Goal: Information Seeking & Learning: Understand process/instructions

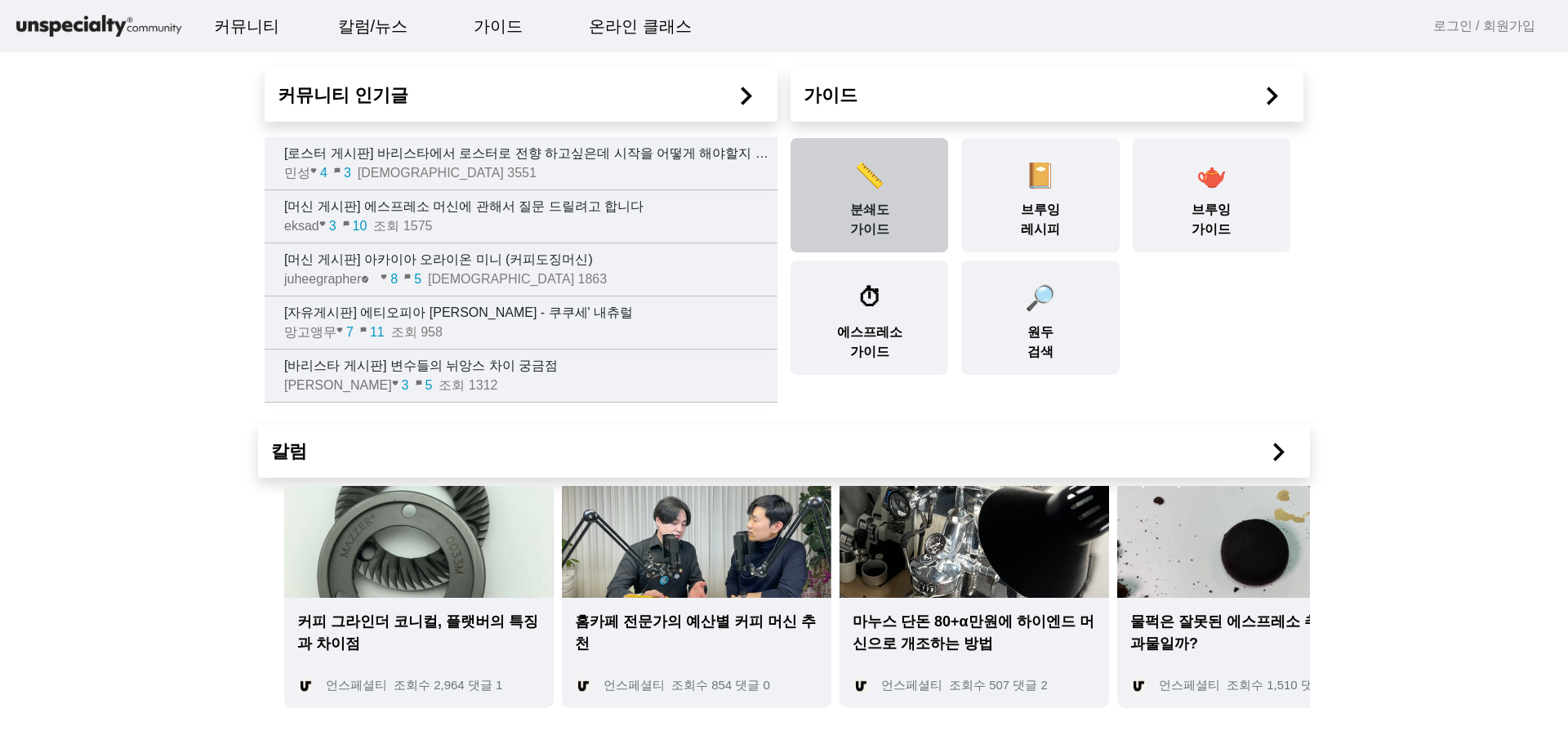
click at [851, 212] on div "📏 분쇄도 가이드" at bounding box center [870, 194] width 157 height 114
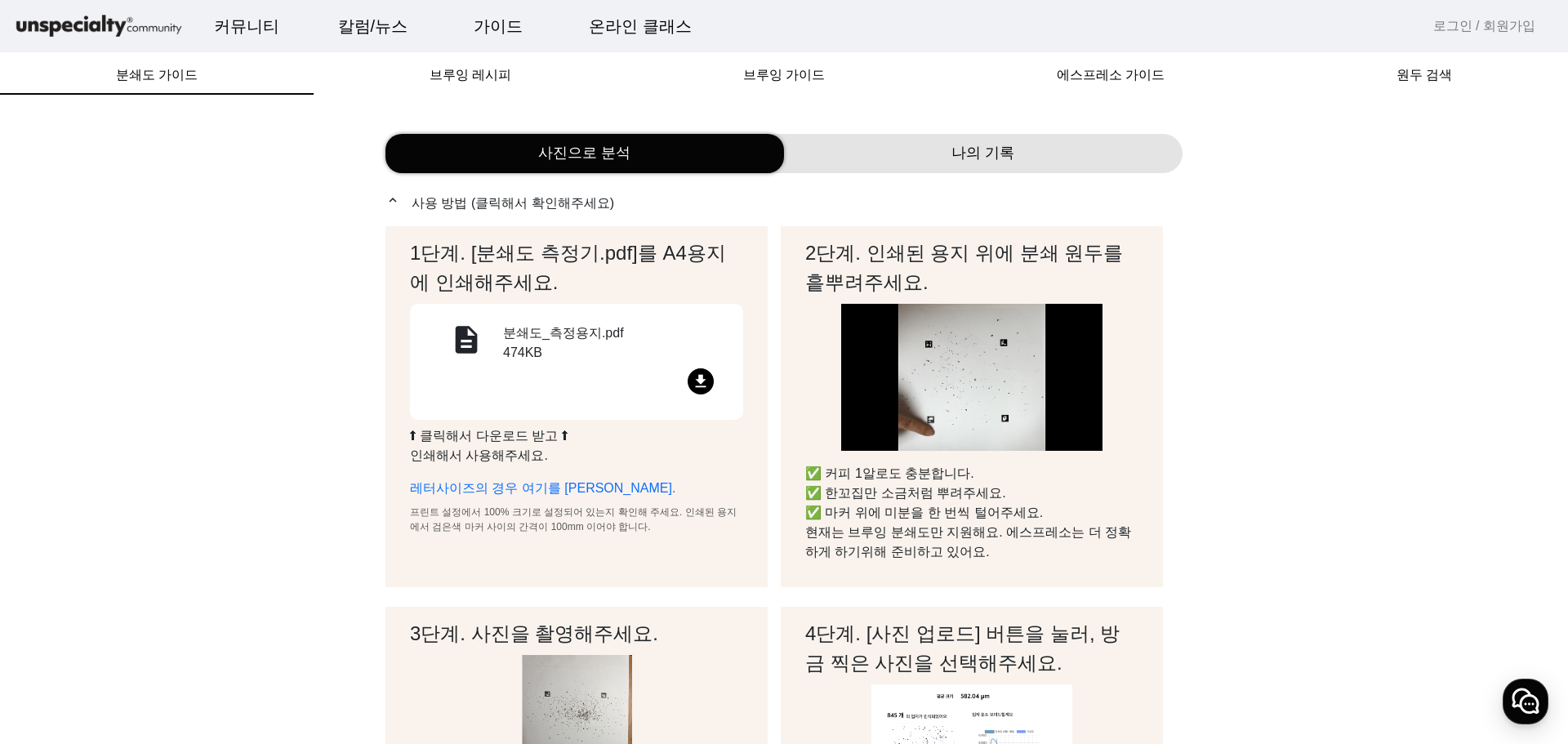
click at [688, 383] on div "file_download" at bounding box center [576, 384] width 294 height 32
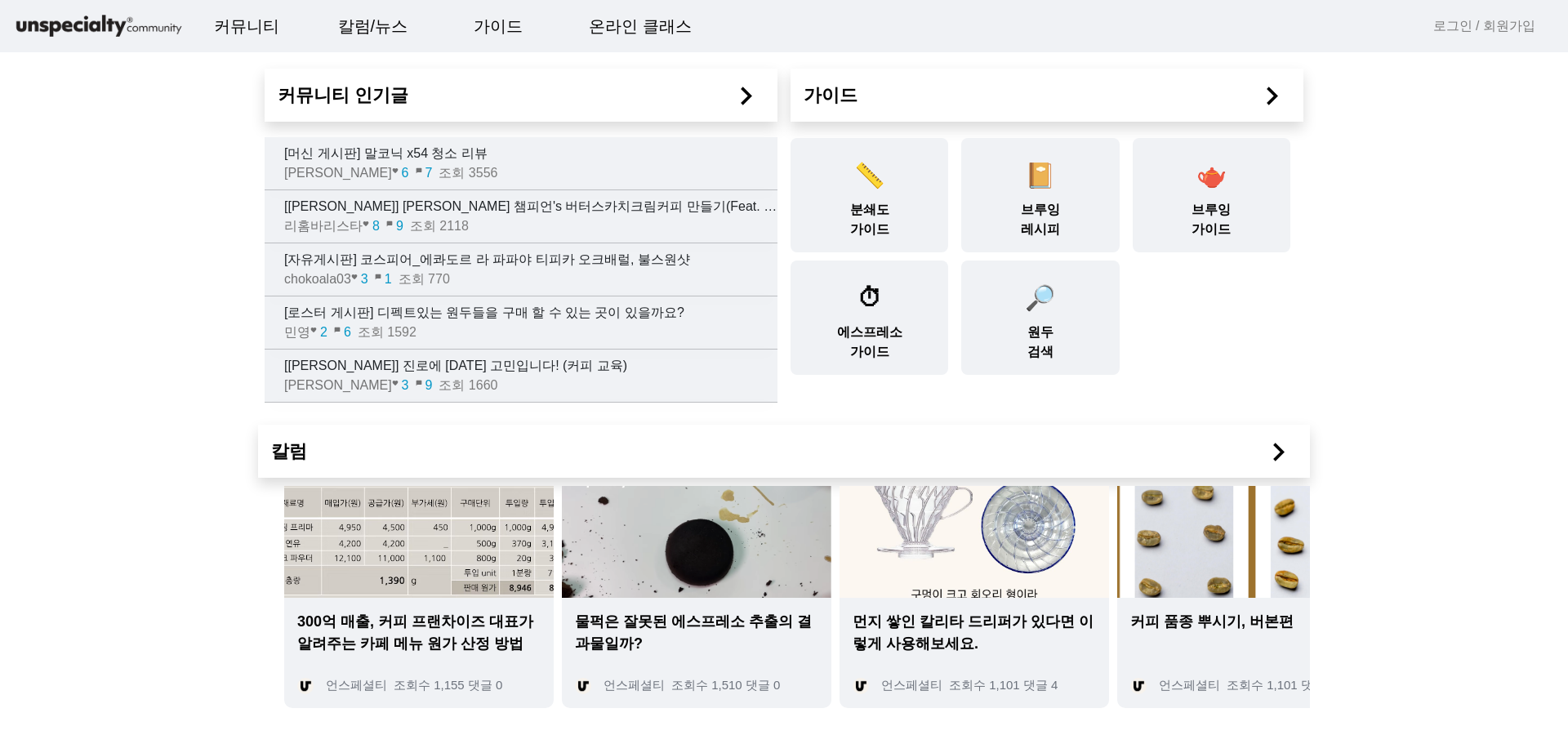
click at [454, 150] on p "[머신 게시판] 말코닉 x54 청소 리뷰" at bounding box center [531, 154] width 493 height 19
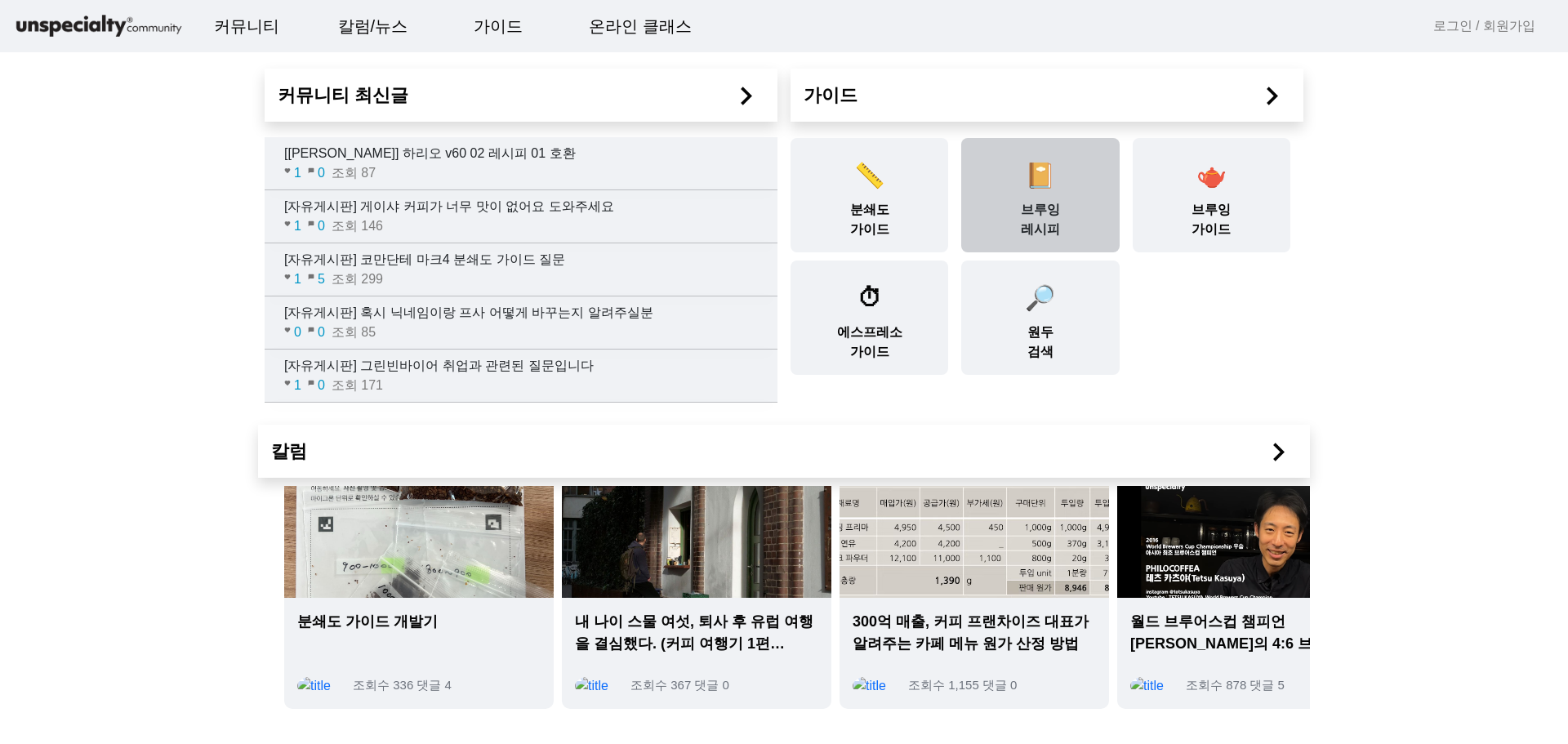
click at [1040, 204] on div "📔 브루잉 레시피" at bounding box center [1040, 194] width 157 height 114
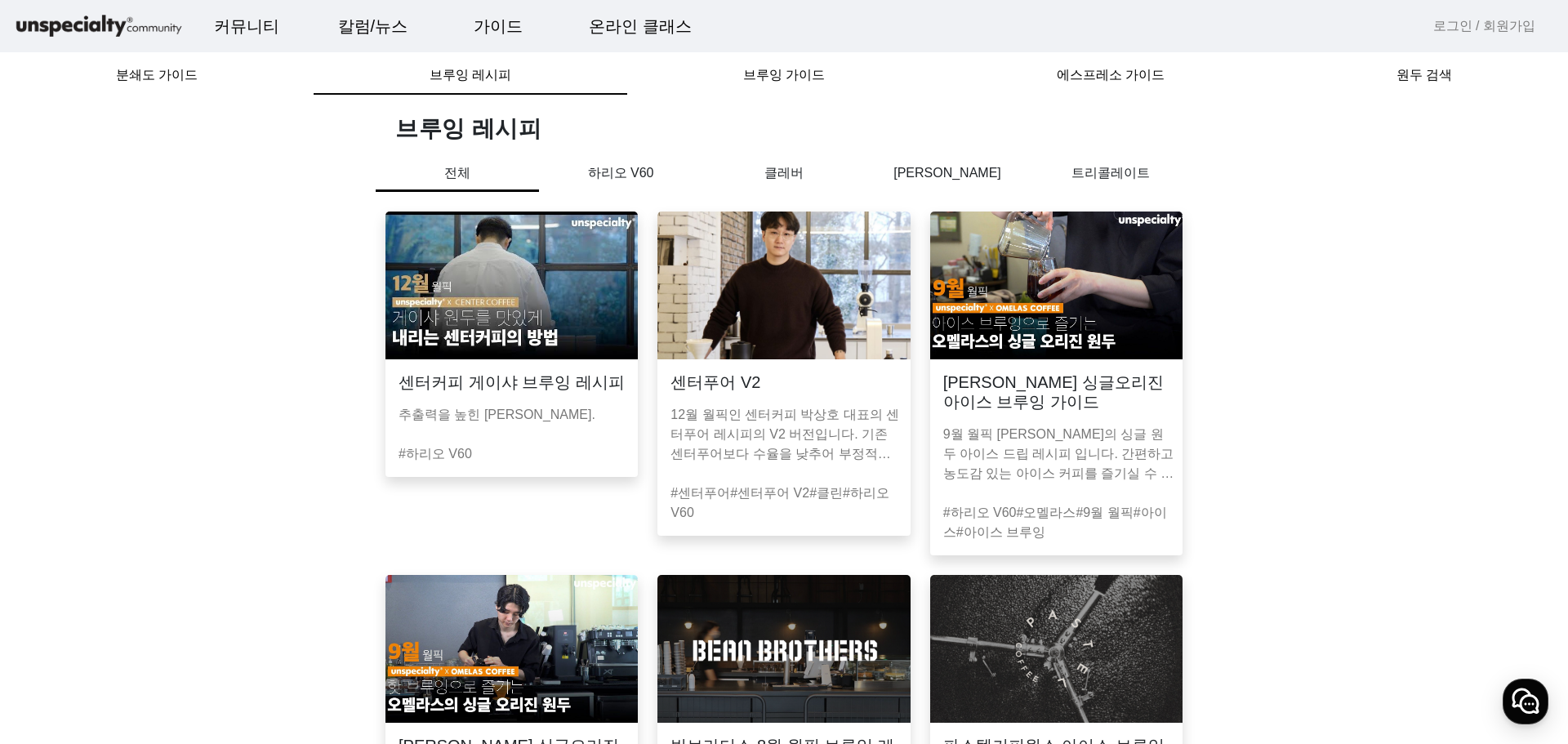
click at [537, 300] on img at bounding box center [512, 285] width 253 height 148
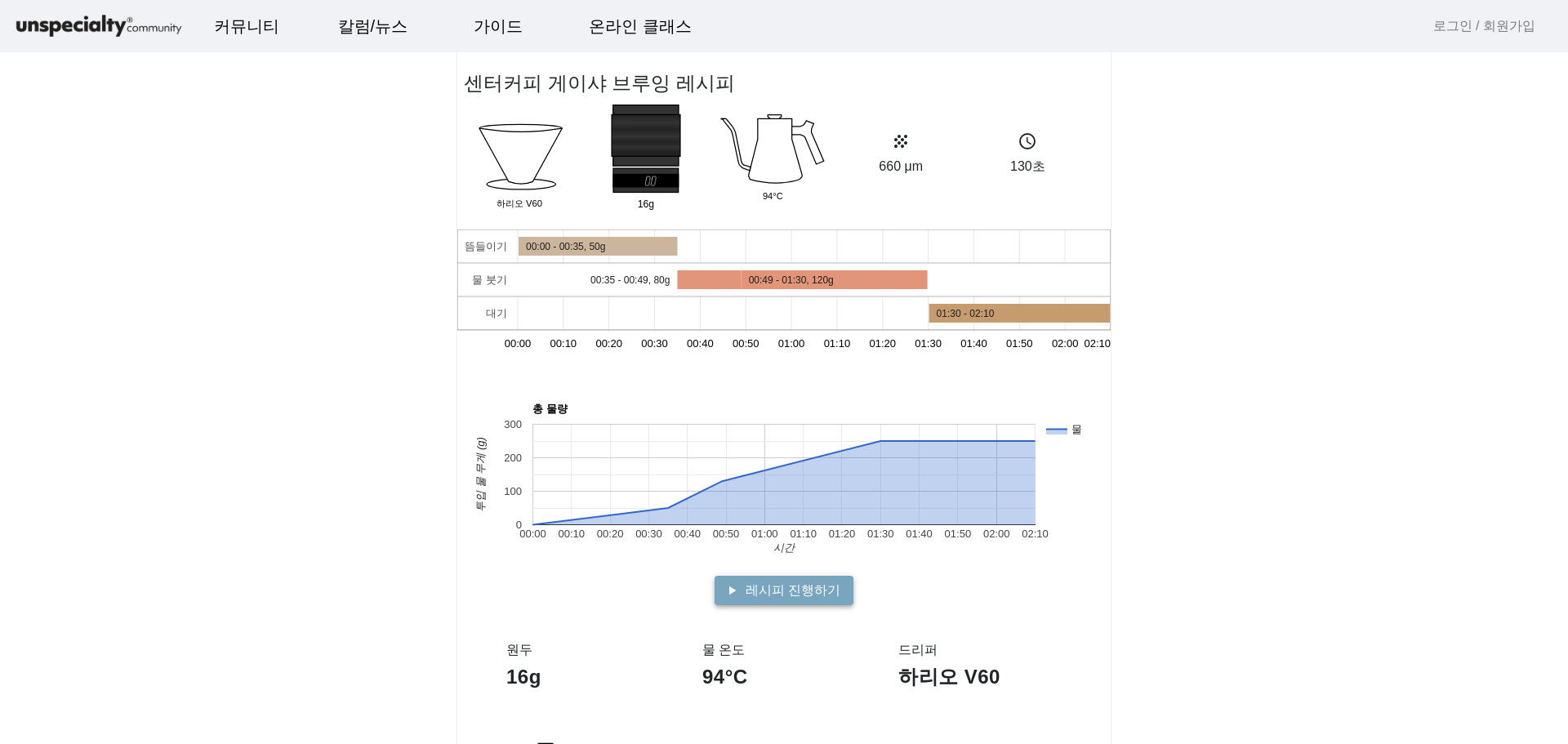
click at [750, 594] on span "레시피 진행하기" at bounding box center [793, 590] width 95 height 19
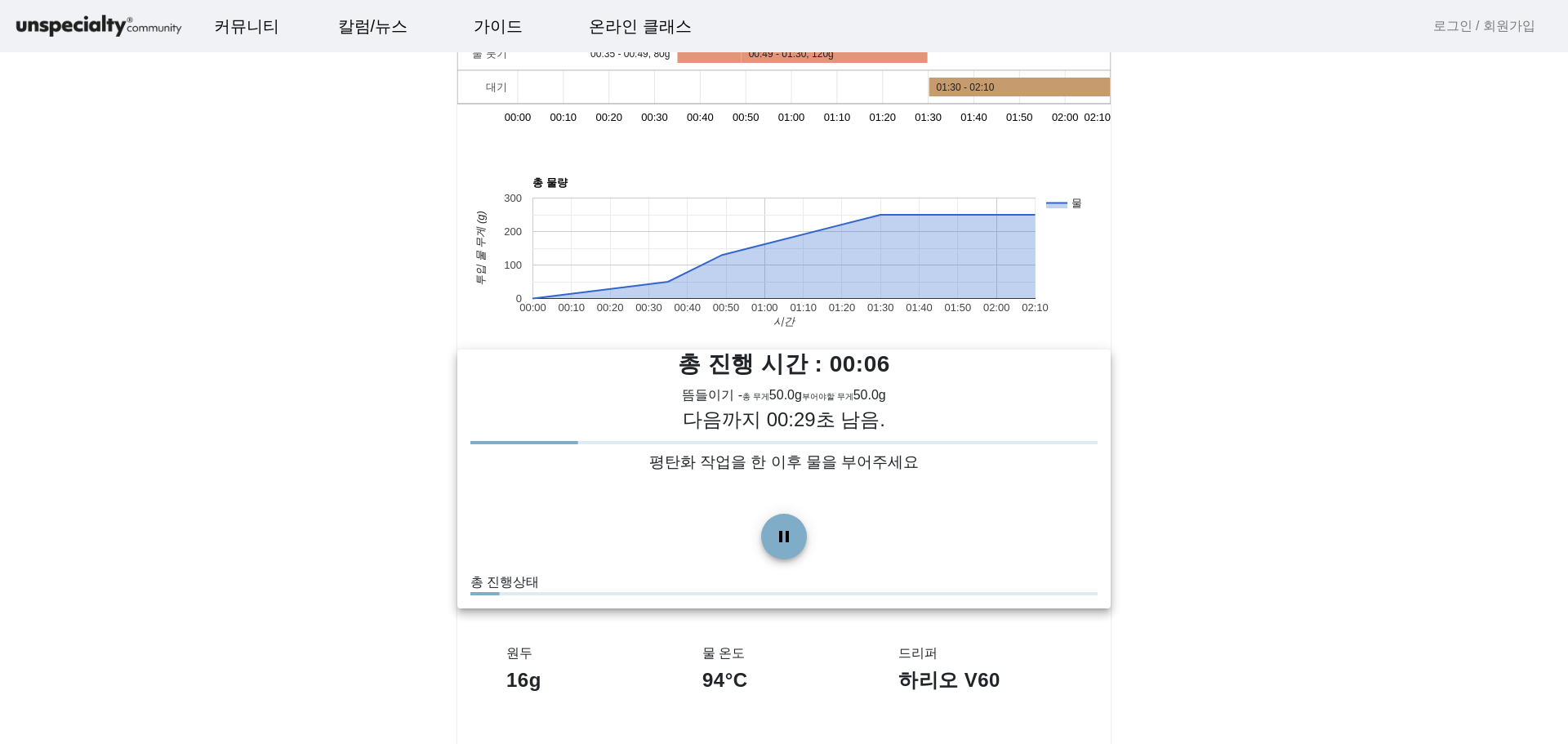
scroll to position [245, 0]
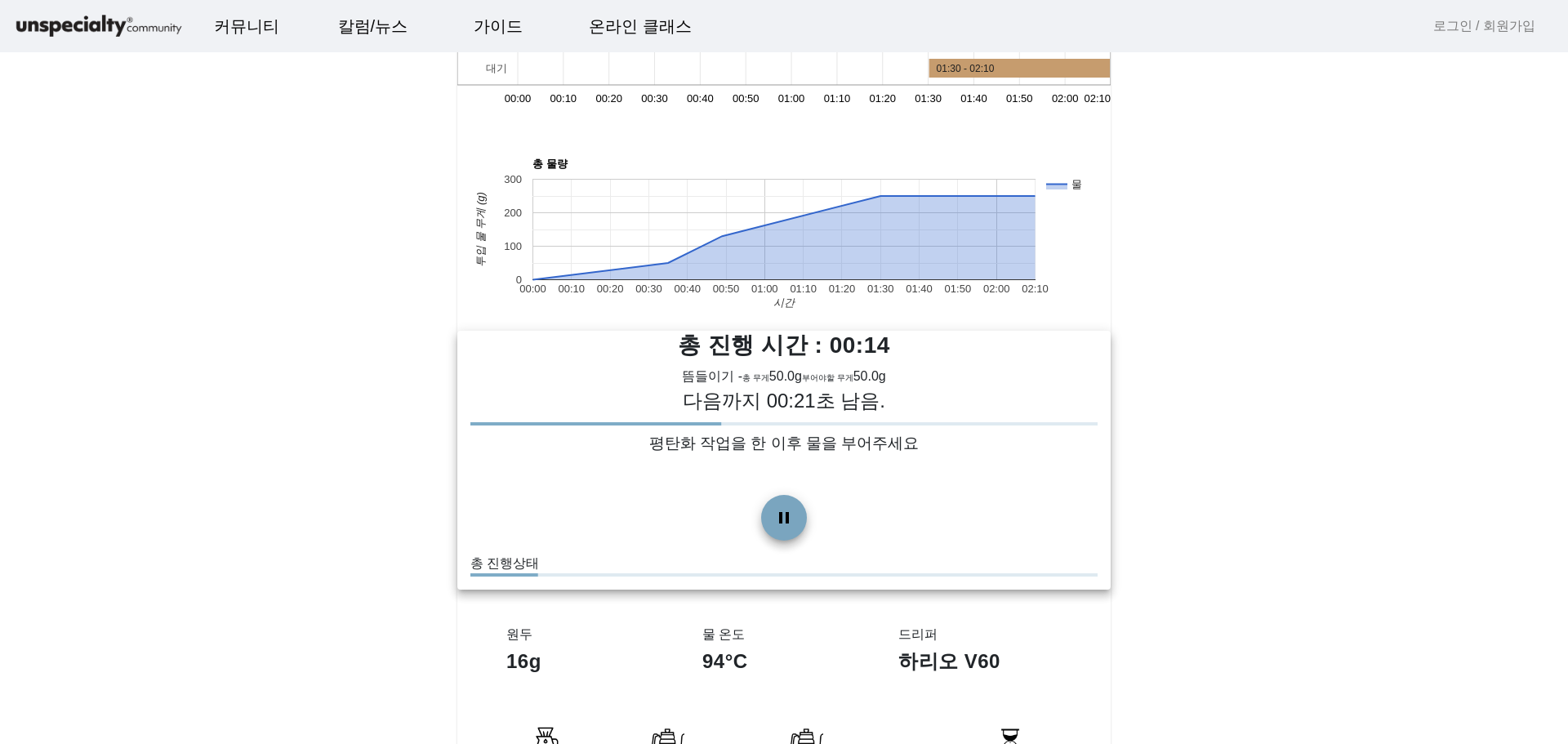
click at [787, 527] on span at bounding box center [784, 518] width 39 height 39
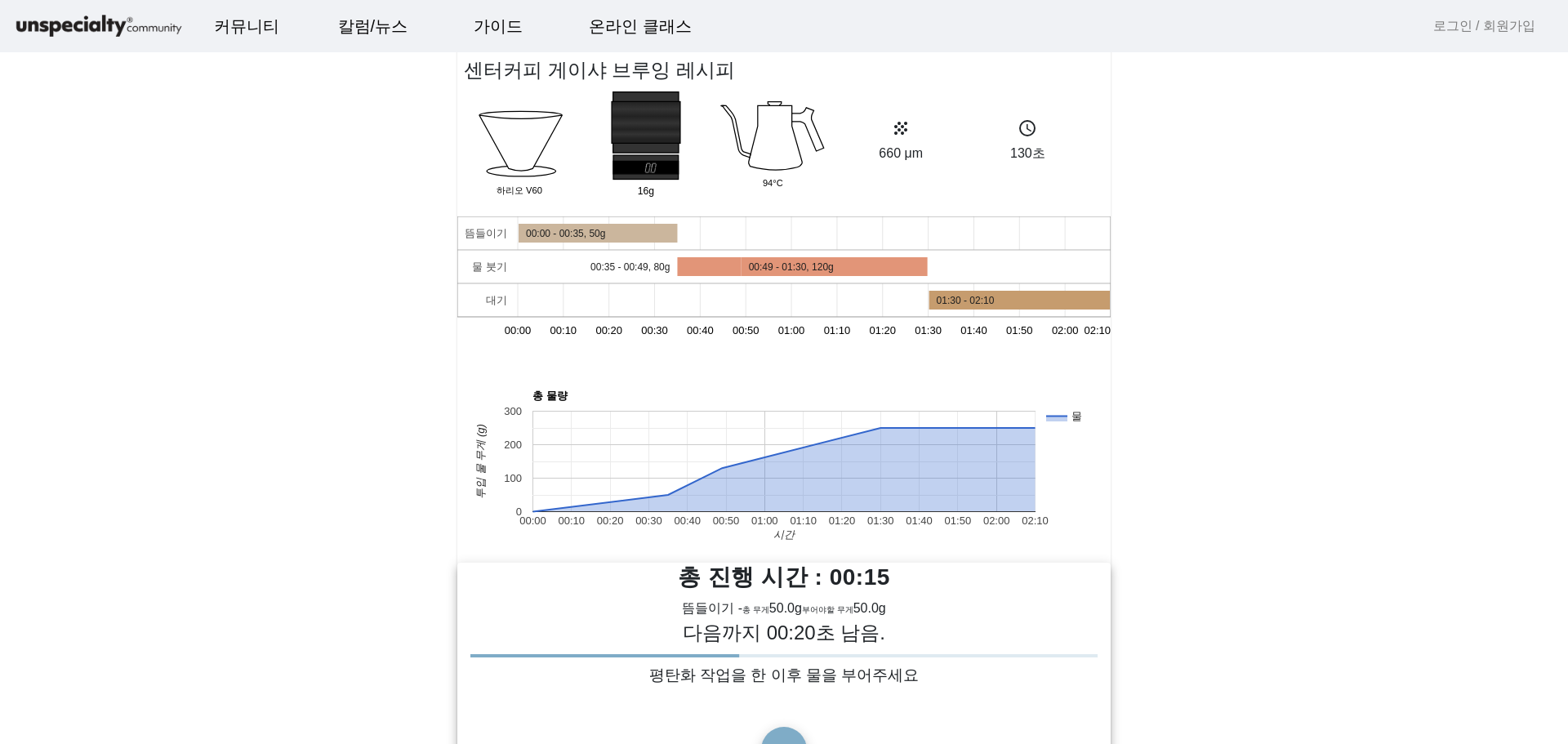
scroll to position [0, 0]
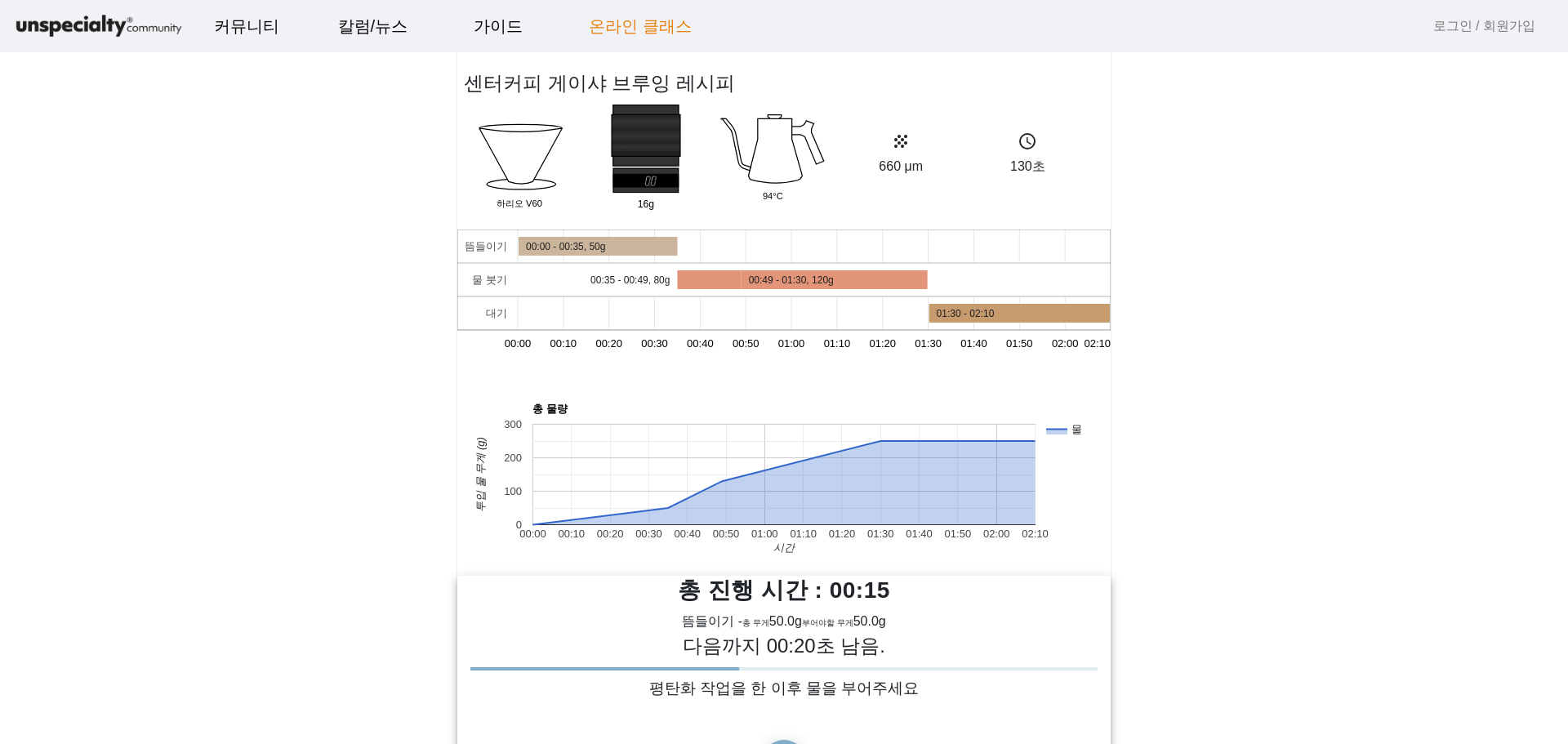
click at [645, 37] on link "온라인 클래스" at bounding box center [641, 27] width 129 height 44
